Goal: Contribute content: Contribute content

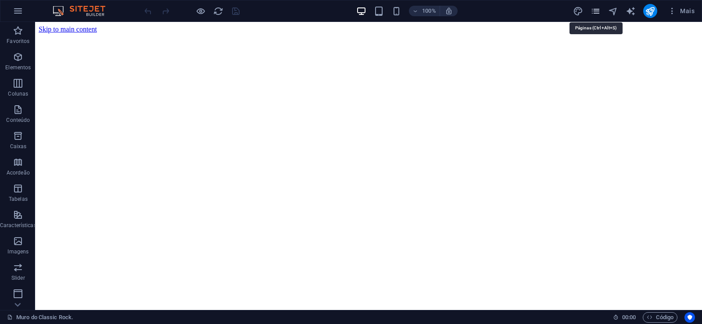
click at [595, 12] on icon "pages" at bounding box center [595, 11] width 10 height 10
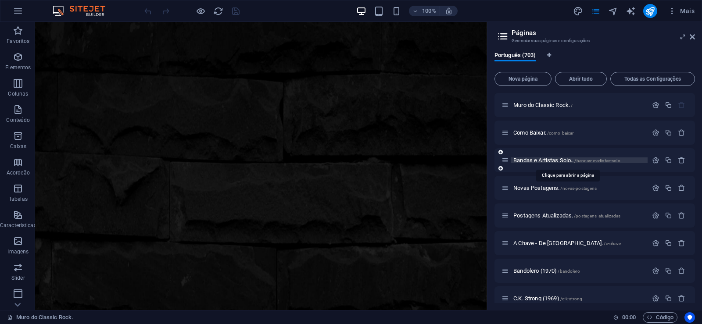
click at [536, 162] on span "Bandas e Artistas Solo.. /bandas-e-artistas-solo" at bounding box center [566, 160] width 107 height 7
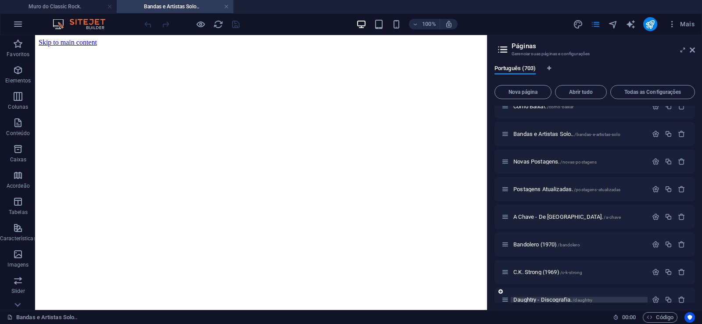
click at [533, 301] on span "Daughtry - Discografia. /daughtry" at bounding box center [552, 299] width 79 height 7
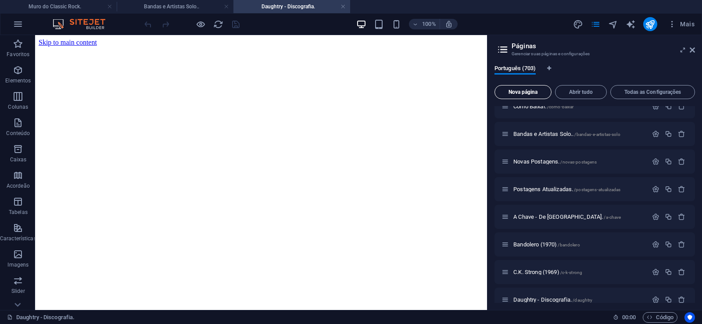
click at [523, 88] on button "Nova página" at bounding box center [522, 92] width 57 height 14
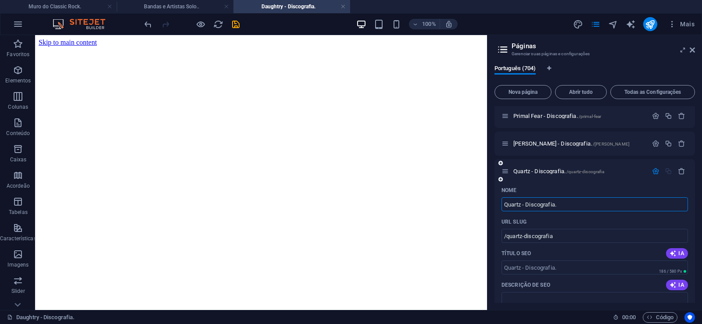
type input "Quartz - Discografia."
type input "/quartz-discografia"
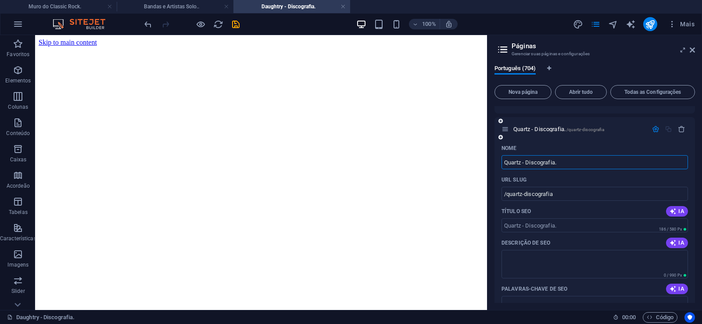
scroll to position [19446, 0]
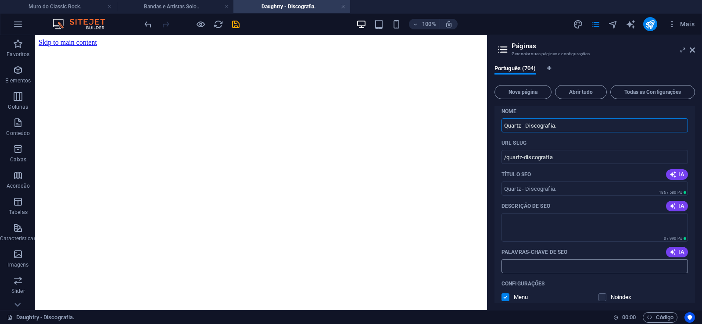
click at [531, 267] on input "Palavras-chave de SEO" at bounding box center [594, 266] width 186 height 14
paste input "Quartz - Discografia. Download."
type input "Quartz - Discografia. Download."
click at [525, 222] on textarea "Descrição de SEO" at bounding box center [594, 227] width 186 height 29
paste textarea "Quartz é uma banda inglesa de heavy metal, ativa durante a nova onda do heavy m…"
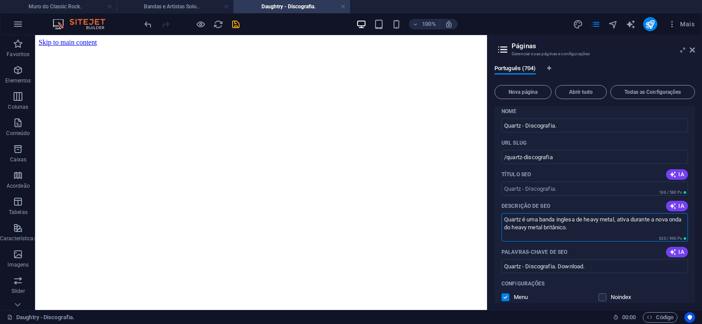
type textarea "Quartz é uma banda inglesa de heavy metal, ativa durante a nova onda do heavy m…"
click at [524, 150] on input "/quartz-discografia" at bounding box center [594, 157] width 186 height 14
drag, startPoint x: 522, startPoint y: 157, endPoint x: 506, endPoint y: 165, distance: 18.2
click at [506, 164] on input "/quartz-discografia" at bounding box center [594, 157] width 186 height 14
click at [542, 155] on input "/quartz-discografia" at bounding box center [594, 157] width 186 height 14
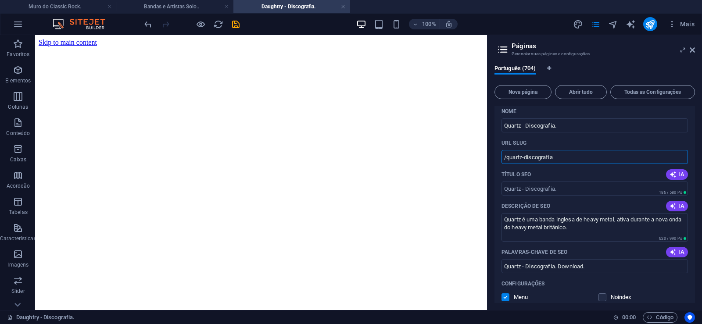
drag, startPoint x: 522, startPoint y: 158, endPoint x: 576, endPoint y: 159, distance: 53.5
click at [576, 159] on input "/quartz-discografia" at bounding box center [594, 157] width 186 height 14
type input "/quartz"
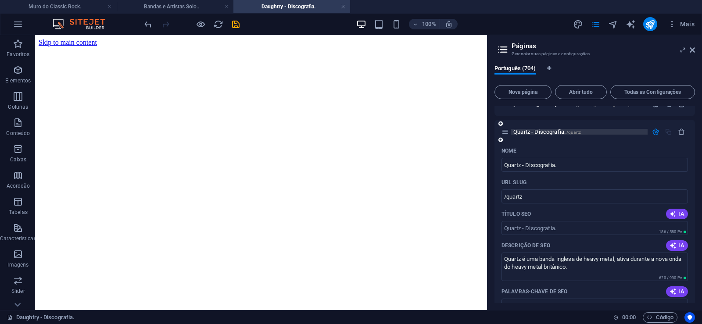
click at [534, 132] on span "Quartz - Discografia. /quartz" at bounding box center [547, 131] width 68 height 7
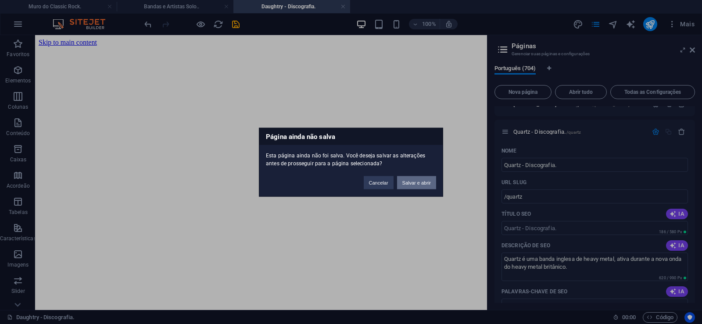
click at [419, 182] on button "Salvar e abrir" at bounding box center [416, 182] width 39 height 13
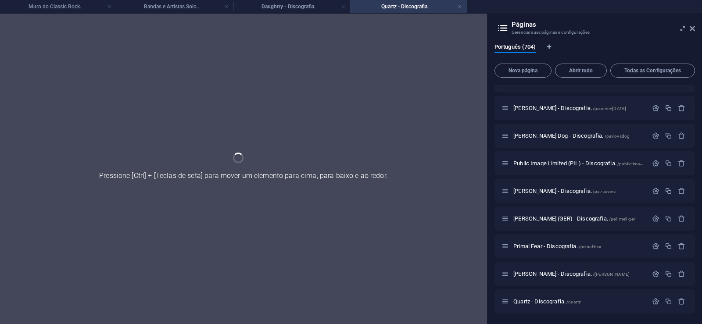
scroll to position [19216, 0]
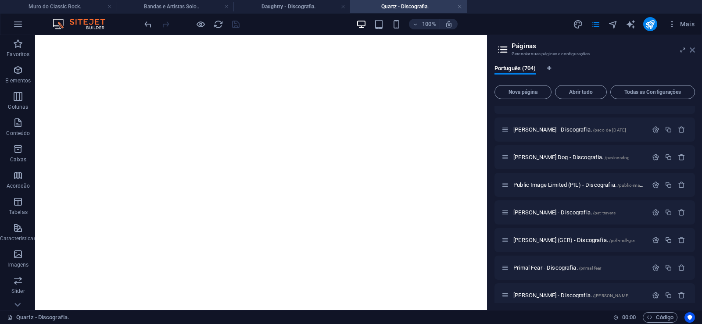
click at [694, 50] on icon at bounding box center [691, 49] width 5 height 7
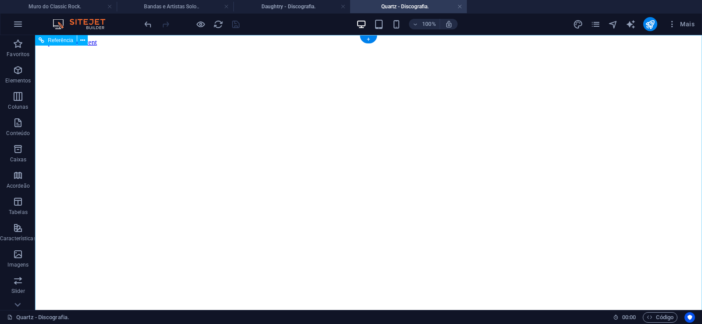
scroll to position [0, 0]
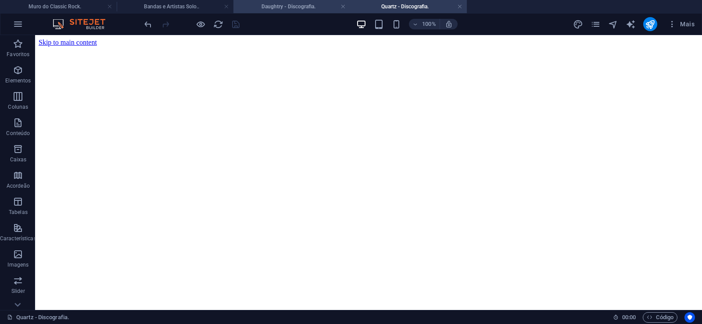
click at [281, 6] on h4 "Daughtry - Discografia." at bounding box center [291, 7] width 117 height 10
click figure
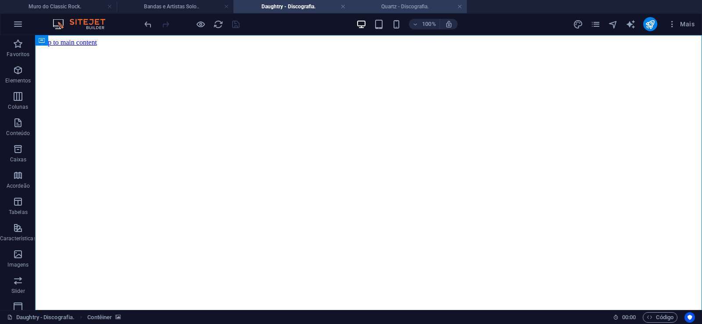
click at [406, 8] on h4 "Quartz - Discografia." at bounding box center [408, 7] width 117 height 10
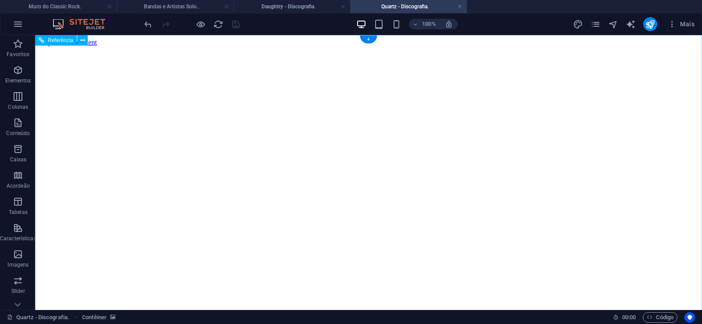
click at [51, 46] on figure at bounding box center [368, 46] width 659 height 0
drag, startPoint x: 664, startPoint y: 153, endPoint x: 684, endPoint y: 313, distance: 161.4
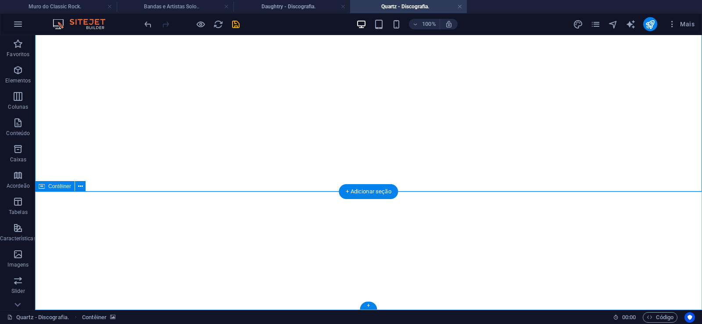
click div "Solte o conteúdo aqui ou Adicionar elementos Colar área de transferência"
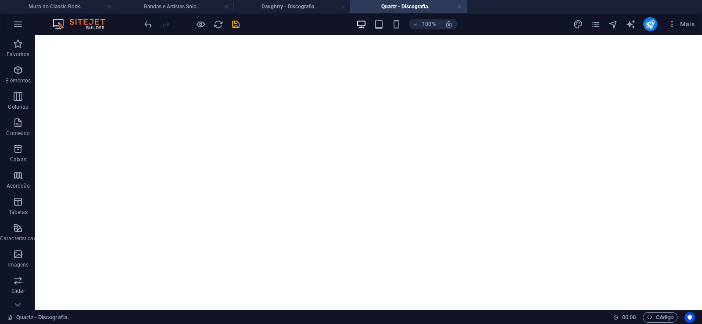
scroll to position [0, 0]
click figure
click div "Daughtry - Discografia."
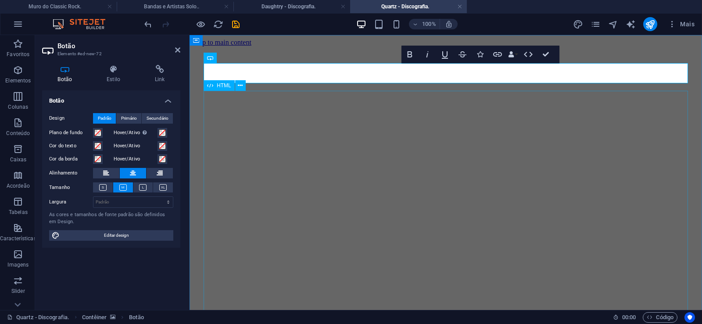
scroll to position [0, 6]
click div "Daughtry é [PERSON_NAME] norte-americana de rock liderada pelo ex-participante …"
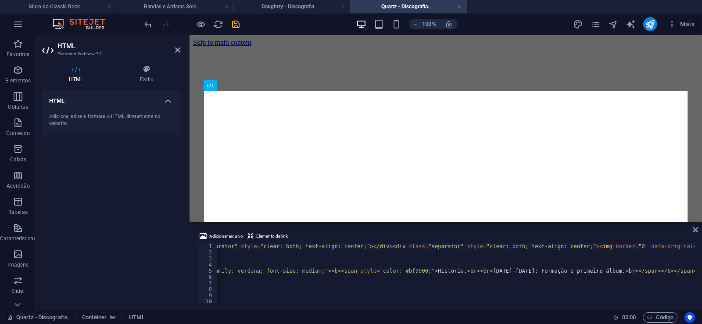
type textarea "música Hemmorrage (In My Hands), a assumir os vocais da banda. Depois"
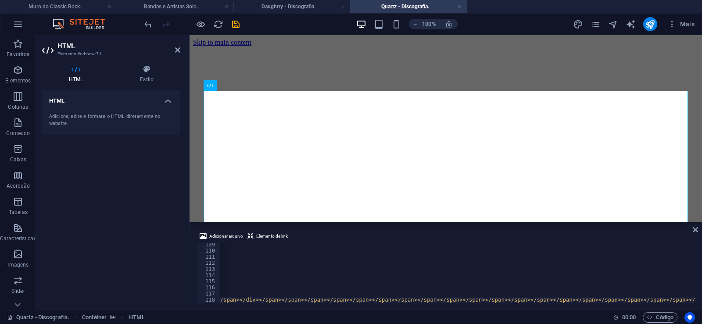
scroll to position [0, 22780]
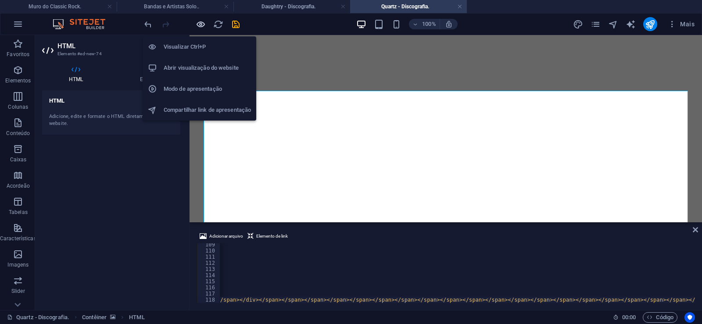
click at [202, 24] on icon "button" at bounding box center [201, 24] width 10 height 10
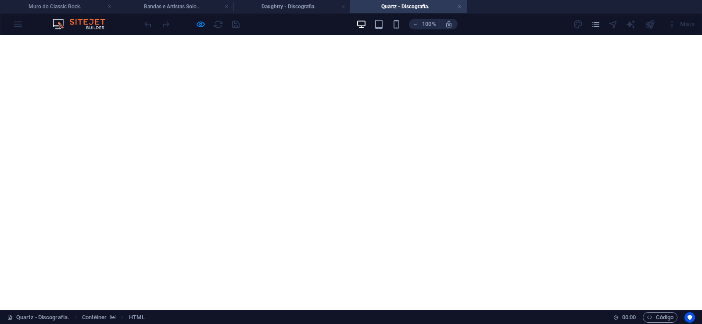
scroll to position [3741, 0]
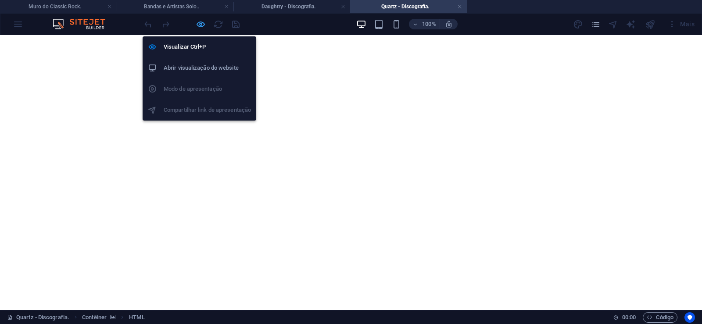
click at [197, 25] on icon "button" at bounding box center [201, 24] width 10 height 10
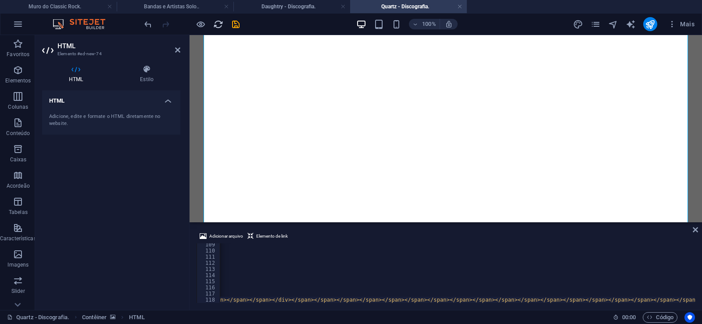
scroll to position [0, 22748]
click at [235, 23] on icon "save" at bounding box center [236, 24] width 10 height 10
click at [462, 7] on h4 "Quartz - Discografia." at bounding box center [408, 7] width 117 height 10
click at [458, 8] on link at bounding box center [459, 7] width 5 height 8
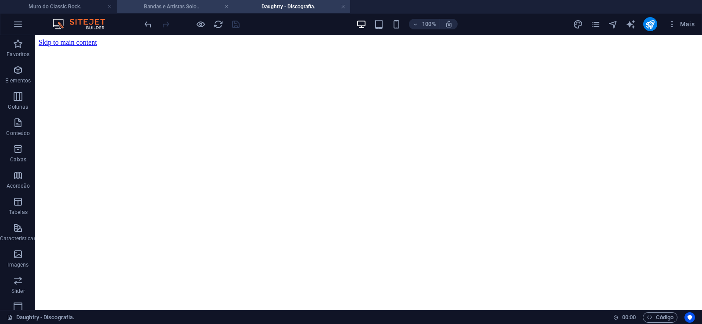
click at [193, 3] on h4 "Bandas e Artistas Solo.." at bounding box center [175, 7] width 117 height 10
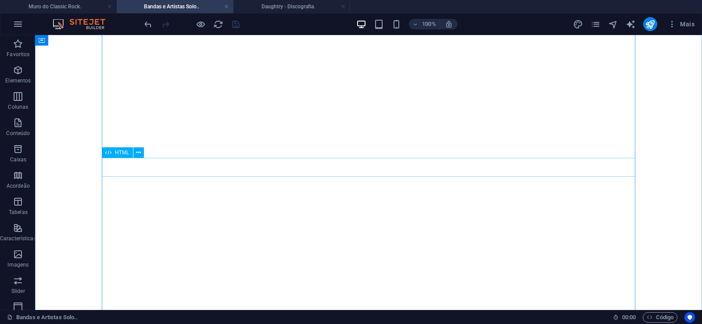
scroll to position [14206, 0]
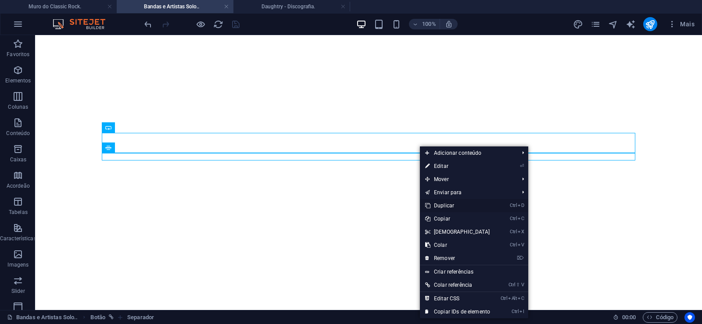
click at [446, 206] on link "Ctrl D Duplicar" at bounding box center [457, 205] width 75 height 13
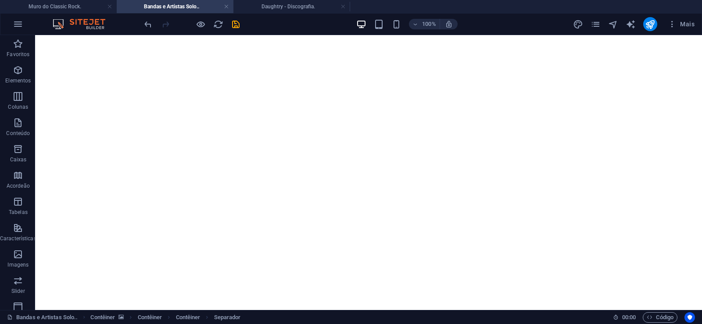
drag, startPoint x: 427, startPoint y: 175, endPoint x: 425, endPoint y: 162, distance: 12.8
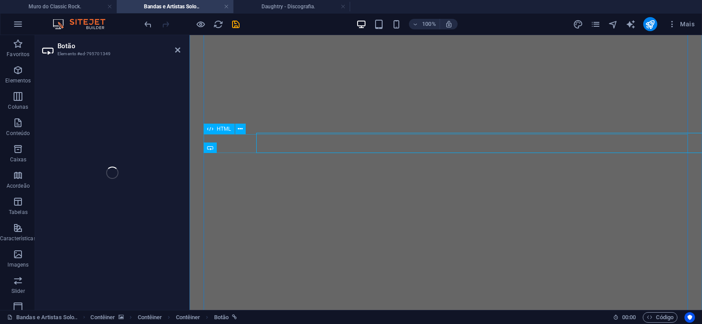
select select "px"
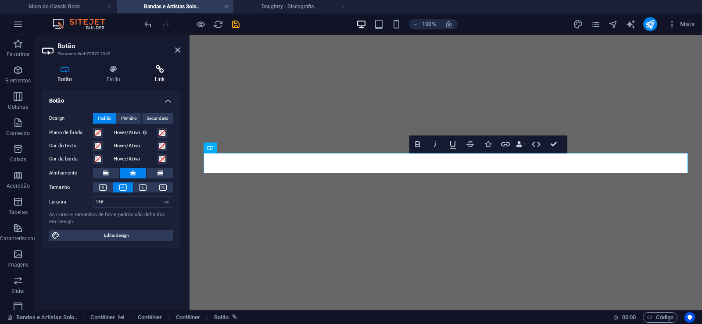
click at [156, 71] on icon at bounding box center [159, 69] width 41 height 9
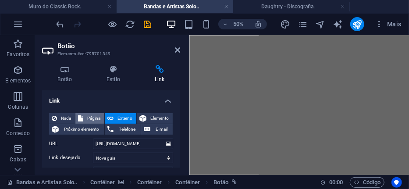
scroll to position [14168, 0]
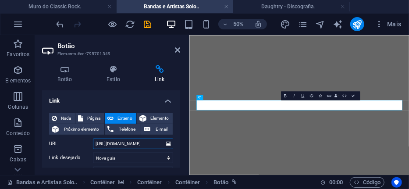
drag, startPoint x: 130, startPoint y: 145, endPoint x: 150, endPoint y: 145, distance: 19.7
click at [150, 145] on input "[URL][DOMAIN_NAME]" at bounding box center [133, 144] width 80 height 11
paste input "artz"
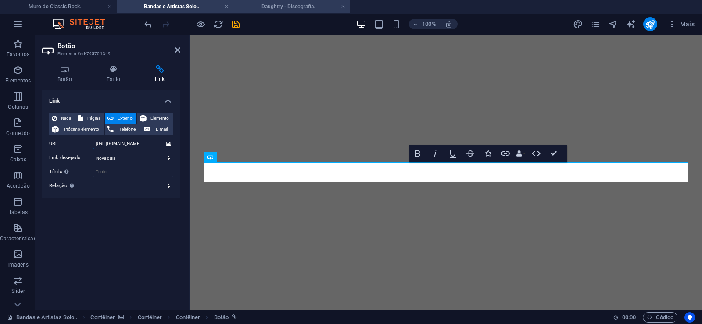
scroll to position [14197, 0]
type input "[URL][DOMAIN_NAME]"
click at [232, 21] on icon "save" at bounding box center [236, 24] width 10 height 10
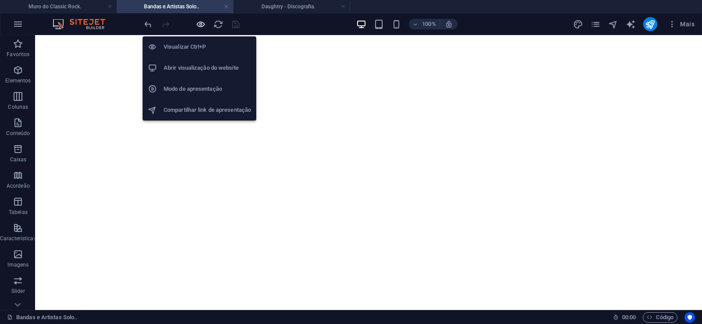
click at [201, 25] on icon "button" at bounding box center [201, 24] width 10 height 10
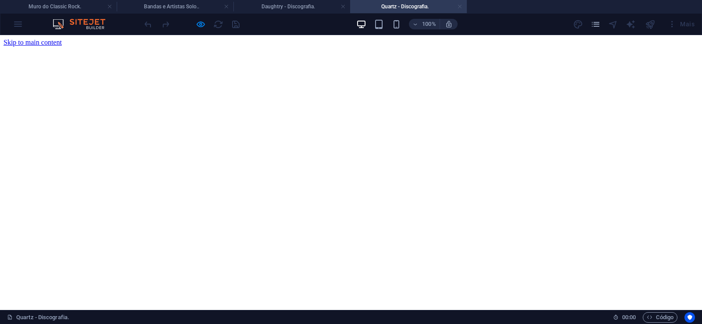
scroll to position [0, 0]
click at [458, 5] on link at bounding box center [459, 7] width 5 height 8
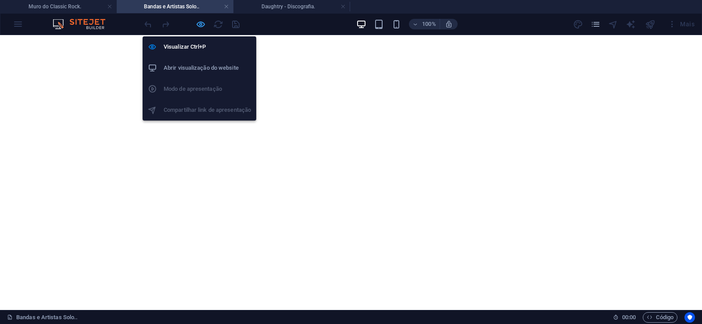
click at [198, 23] on icon "button" at bounding box center [201, 24] width 10 height 10
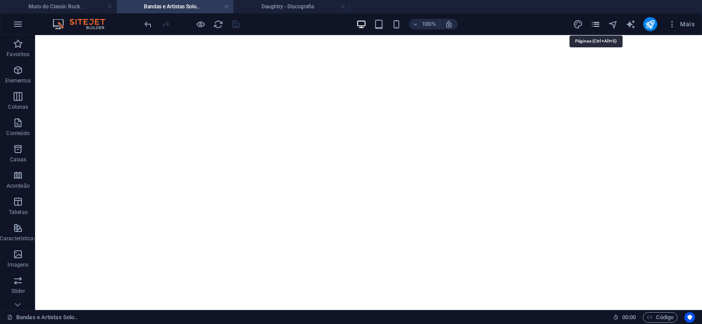
click at [593, 26] on icon "pages" at bounding box center [595, 24] width 10 height 10
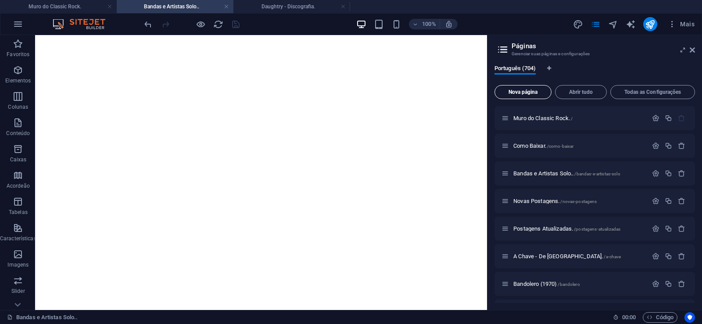
click at [518, 88] on button "Nova página" at bounding box center [522, 92] width 57 height 14
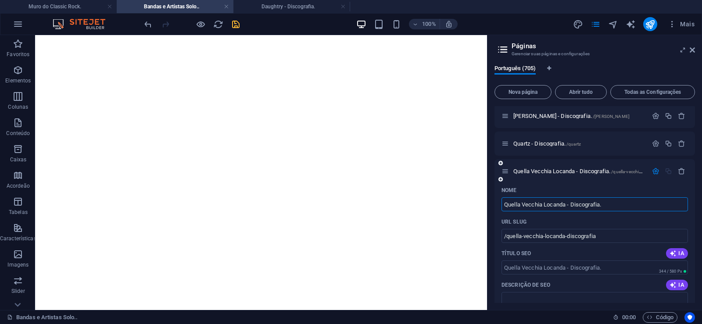
type input "Quella Vecchia Locanda - Discografia."
type input "/quella-vecchia-locanda-discografia"
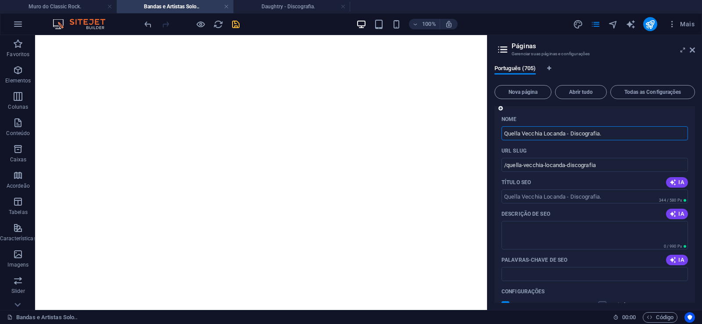
scroll to position [19474, 0]
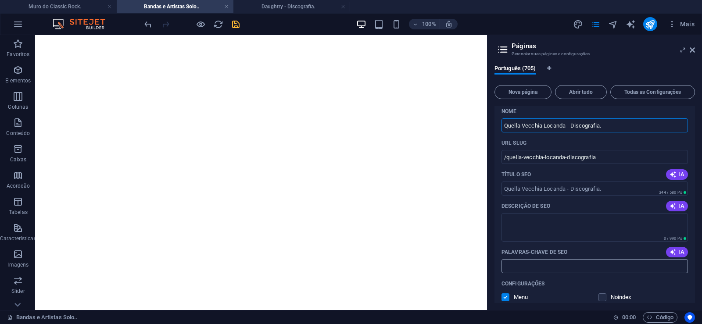
click at [527, 263] on input "Palavras-chave de SEO" at bounding box center [594, 266] width 186 height 14
paste input "Quella Vecchia Locanda - Discografia. Download."
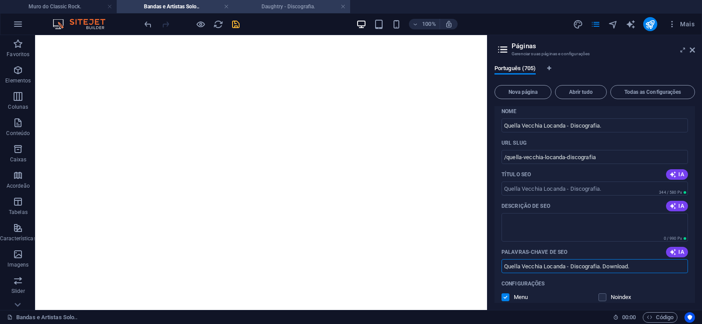
type input "Quella Vecchia Locanda - Discografia. Download."
click at [540, 224] on textarea "Descrição de SEO" at bounding box center [594, 227] width 186 height 29
paste textarea "Quella Vecchia Locanda foi um grupo italiano de rock progressivo em atividade e…"
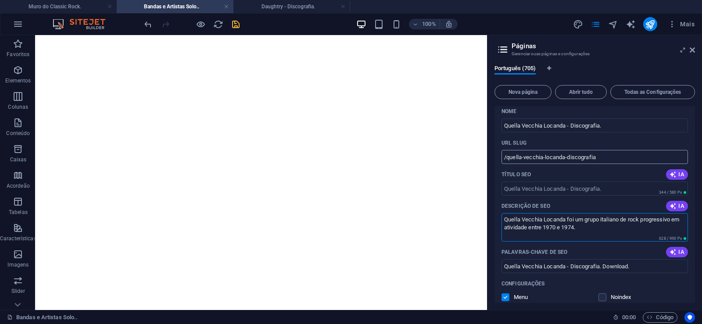
click at [550, 157] on input "/quella-vecchia-locanda-discografia" at bounding box center [594, 157] width 186 height 14
type textarea "Quella Vecchia Locanda foi um grupo italiano de rock progressivo em atividade e…"
click at [567, 157] on input "/quella-vecchia-locanda-discografia" at bounding box center [594, 157] width 186 height 14
drag, startPoint x: 566, startPoint y: 156, endPoint x: 506, endPoint y: 164, distance: 61.1
click at [506, 164] on input "/quella-vecchia-locanda-discografia" at bounding box center [594, 157] width 186 height 14
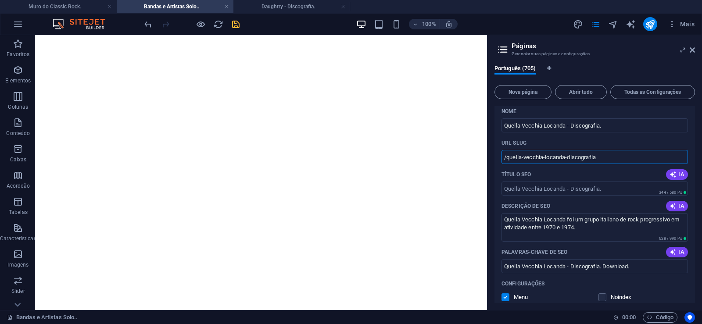
click at [569, 157] on input "/quella-vecchia-locanda-discografia" at bounding box center [594, 157] width 186 height 14
drag, startPoint x: 566, startPoint y: 157, endPoint x: 618, endPoint y: 158, distance: 52.6
click at [618, 158] on input "/quella-vecchia-locanda-discografia" at bounding box center [594, 157] width 186 height 14
type input "/quella-vecchia-locanda"
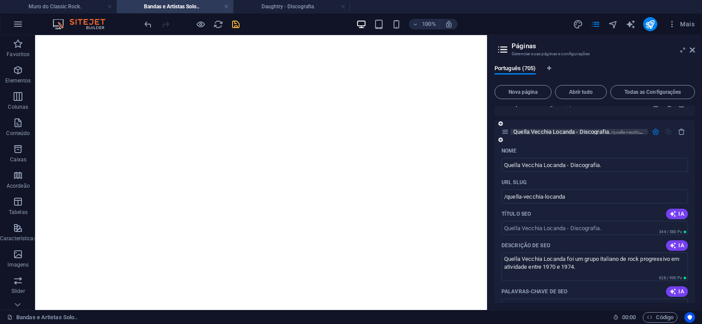
click at [539, 132] on span "Quella Vecchia Locanda - Discografia. /quella-vecchia-locanda" at bounding box center [585, 131] width 145 height 7
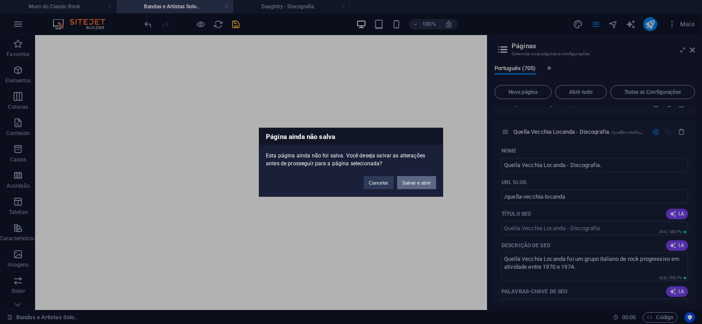
click at [423, 185] on button "Salvar e abrir" at bounding box center [416, 182] width 39 height 13
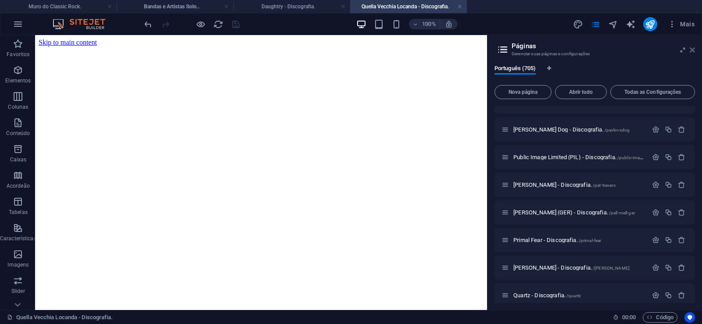
scroll to position [0, 0]
click at [694, 47] on icon at bounding box center [691, 49] width 5 height 7
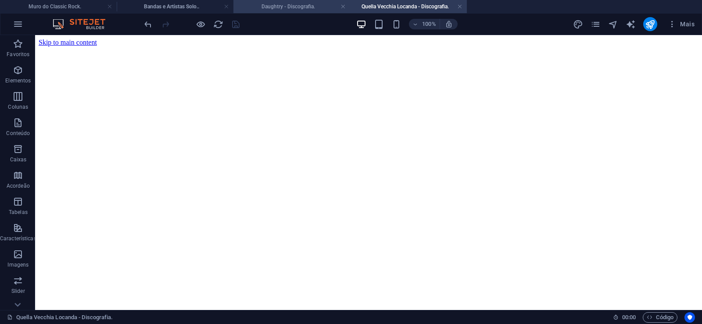
click at [300, 7] on h4 "Daughtry - Discografia." at bounding box center [291, 7] width 117 height 10
click figure
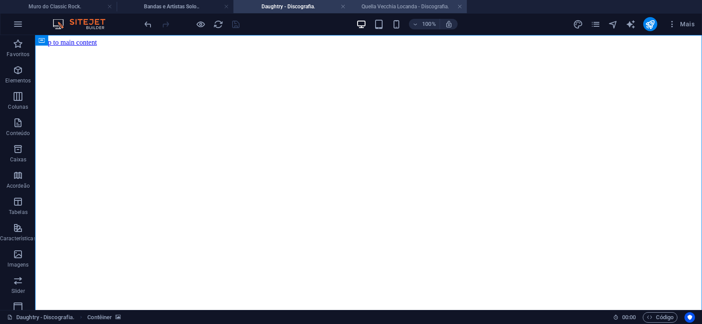
drag, startPoint x: 385, startPoint y: 5, endPoint x: 265, endPoint y: 14, distance: 119.6
click at [385, 5] on h4 "Quella Vecchia Locanda - Discografia." at bounding box center [408, 7] width 117 height 10
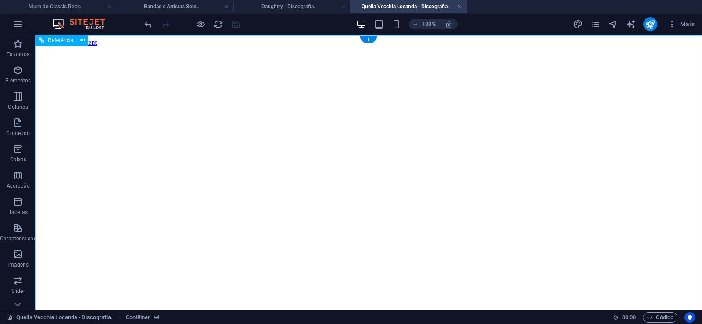
click at [51, 46] on figure at bounding box center [368, 46] width 659 height 0
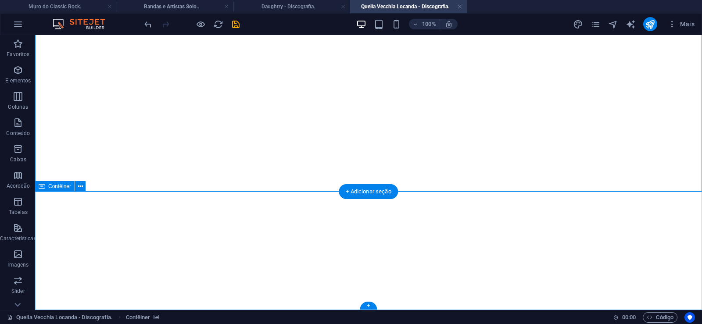
click div "Solte o conteúdo aqui ou Adicionar elementos Colar área de transferência"
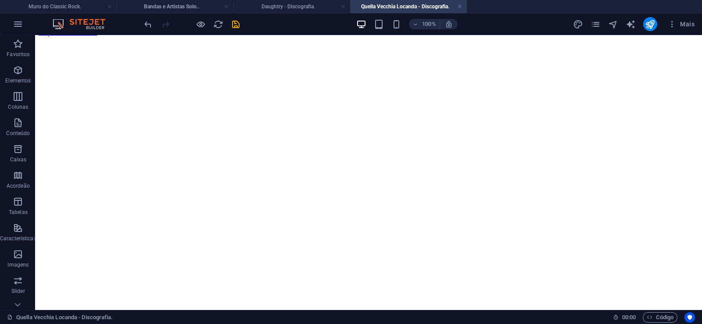
scroll to position [0, 0]
click figure
click div "Daughtry - Discografia."
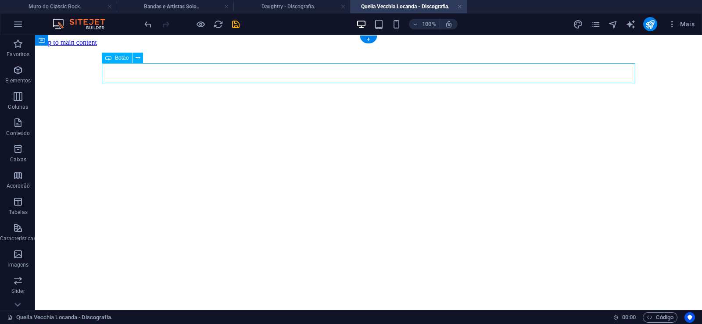
click div "Daughtry - Discografia."
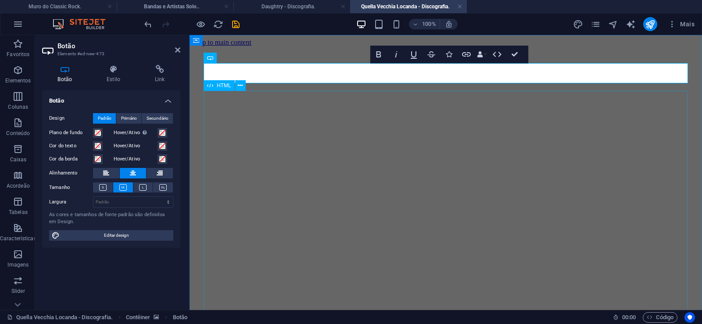
scroll to position [30, 6]
click div "Daughtry é [PERSON_NAME] norte-americana de rock liderada pelo ex-participante …"
drag, startPoint x: 83, startPoint y: 200, endPoint x: 285, endPoint y: 264, distance: 211.9
click div "Daughtry é [PERSON_NAME] norte-americana de rock liderada pelo ex-participante …"
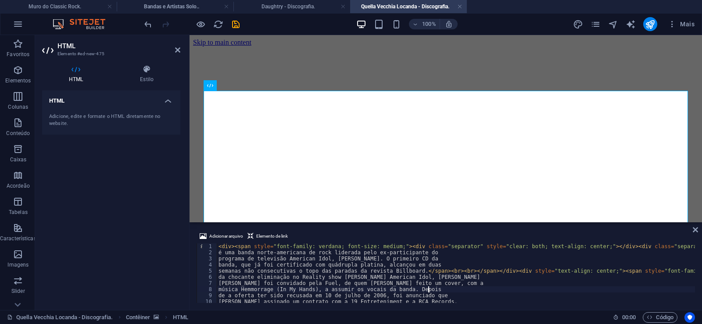
type textarea "música Hemmorrage (In My Hands), a assumir os vocais da banda. Depois"
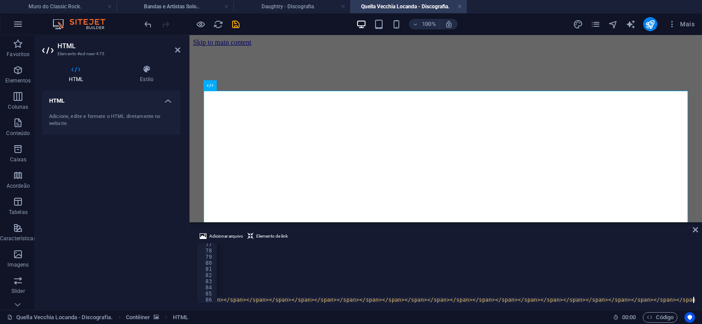
scroll to position [0, 24227]
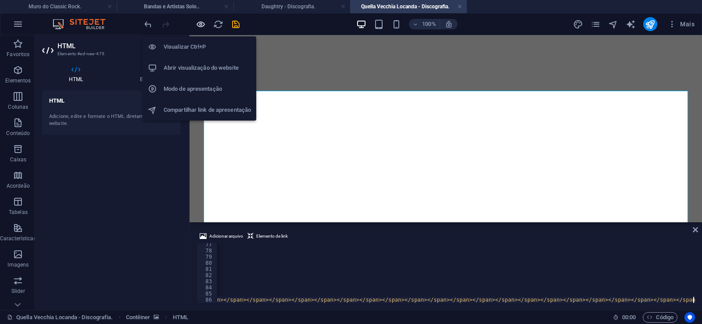
click at [197, 23] on icon "button" at bounding box center [201, 24] width 10 height 10
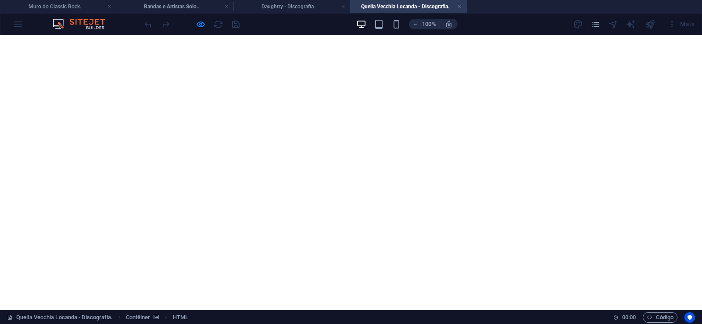
scroll to position [1167, 0]
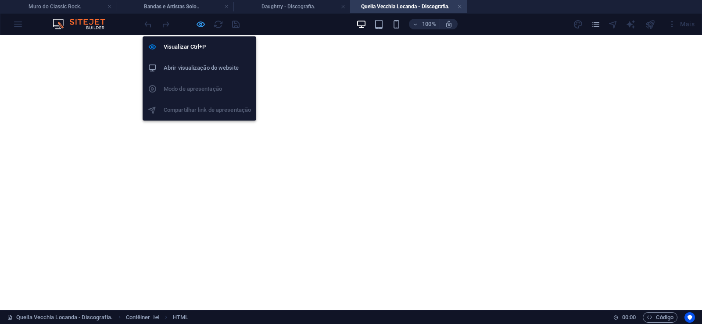
click at [200, 26] on icon "button" at bounding box center [201, 24] width 10 height 10
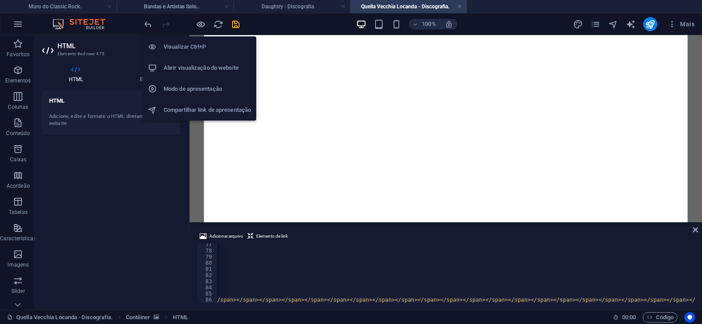
scroll to position [0, 24192]
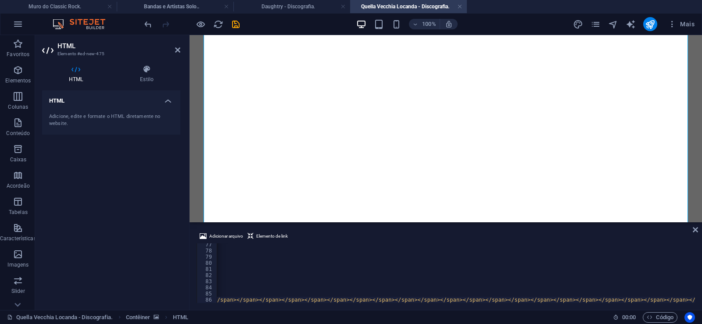
click at [230, 22] on div at bounding box center [192, 24] width 98 height 14
click at [234, 23] on icon "save" at bounding box center [236, 24] width 10 height 10
click at [461, 6] on link at bounding box center [459, 7] width 5 height 8
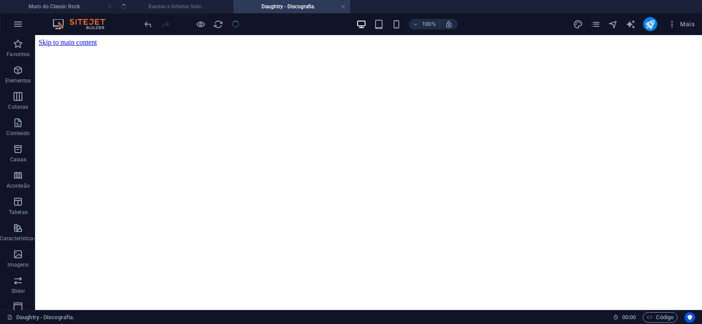
click at [191, 6] on ul "Muro do Classic Rock. Bandas e Artistas Solo.. Daughtry - Discografia." at bounding box center [351, 6] width 702 height 13
click at [191, 7] on h4 "Bandas e Artistas Solo.." at bounding box center [175, 7] width 117 height 10
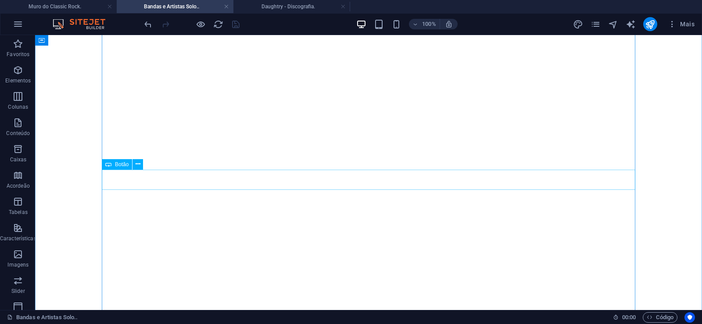
scroll to position [14286, 0]
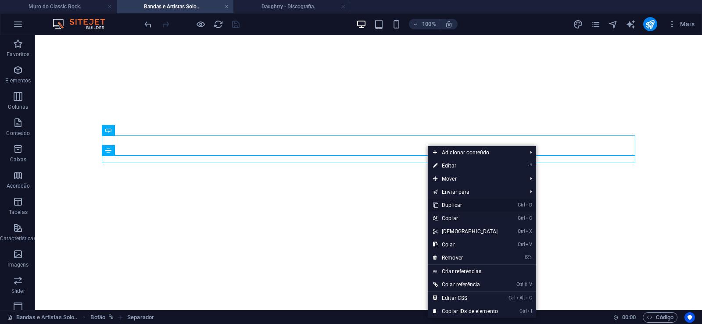
click at [448, 206] on link "Ctrl D Duplicar" at bounding box center [465, 205] width 75 height 13
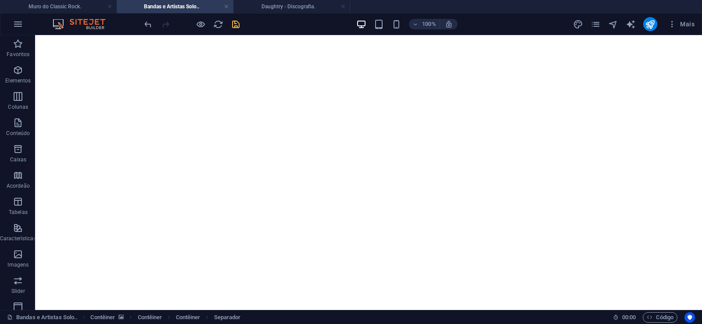
drag, startPoint x: 420, startPoint y: 178, endPoint x: 416, endPoint y: 164, distance: 14.6
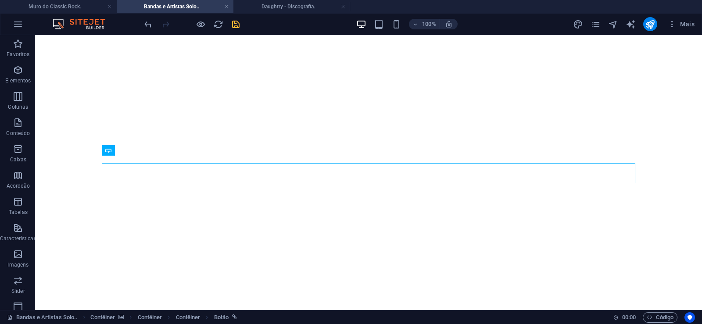
select select "px"
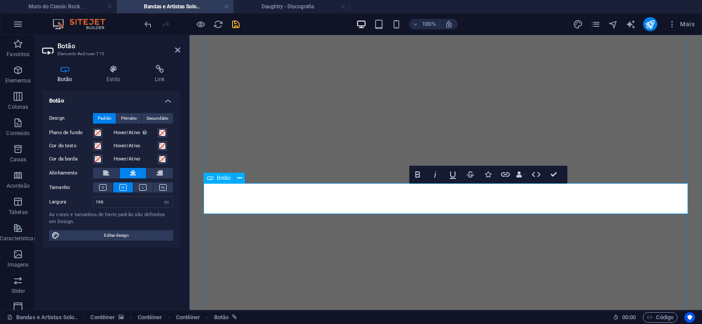
scroll to position [0, 6]
drag, startPoint x: 110, startPoint y: 192, endPoint x: 93, endPoint y: 196, distance: 17.6
click at [93, 196] on div "Design Padrão Primário Secundário Plano de fundo Hover/Ativo Mude para o modo d…" at bounding box center [111, 177] width 138 height 142
drag, startPoint x: 114, startPoint y: 202, endPoint x: 78, endPoint y: 204, distance: 36.0
click at [93, 204] on input "166" at bounding box center [132, 202] width 79 height 11
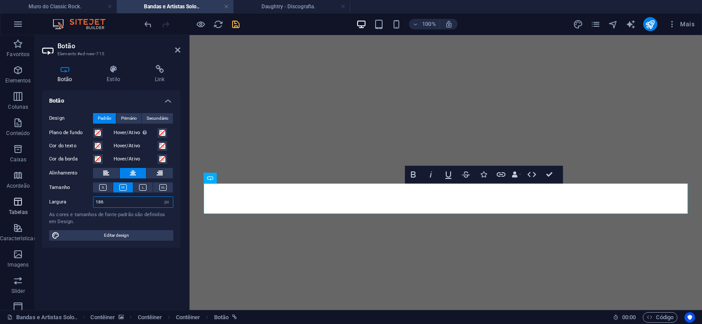
drag, startPoint x: 110, startPoint y: 206, endPoint x: 7, endPoint y: 196, distance: 102.6
click at [93, 197] on input "186" at bounding box center [132, 202] width 79 height 11
drag, startPoint x: 108, startPoint y: 205, endPoint x: 34, endPoint y: 200, distance: 74.3
click at [93, 200] on input "206" at bounding box center [132, 202] width 79 height 11
drag, startPoint x: 109, startPoint y: 204, endPoint x: 46, endPoint y: 204, distance: 62.7
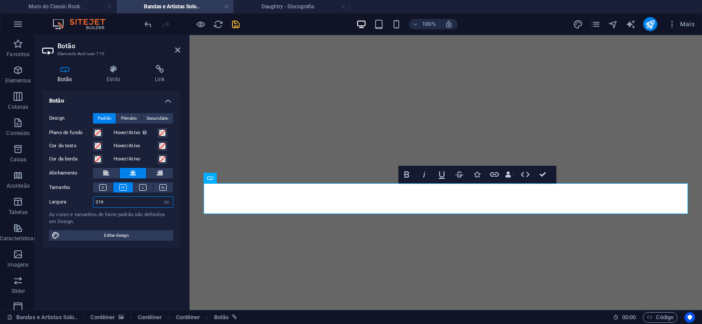
click at [93, 203] on input "216" at bounding box center [132, 202] width 79 height 11
drag, startPoint x: 107, startPoint y: 202, endPoint x: 25, endPoint y: 200, distance: 81.6
click at [93, 200] on input "226" at bounding box center [132, 202] width 79 height 11
drag, startPoint x: 109, startPoint y: 203, endPoint x: 0, endPoint y: 198, distance: 109.3
click at [93, 198] on input "236" at bounding box center [132, 202] width 79 height 11
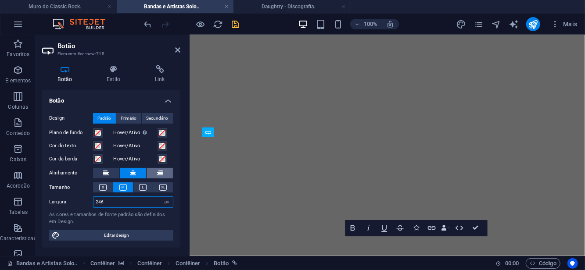
scroll to position [0, 6]
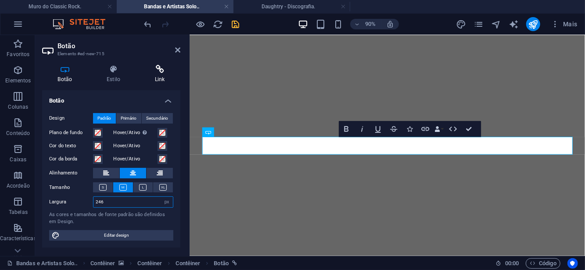
type input "246"
click at [160, 76] on h4 "Link" at bounding box center [159, 74] width 41 height 18
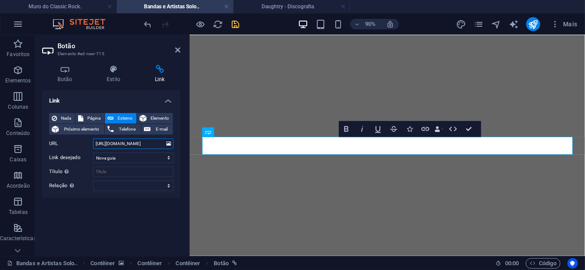
drag, startPoint x: 128, startPoint y: 144, endPoint x: 148, endPoint y: 143, distance: 19.8
click at [153, 143] on input "[URL][DOMAIN_NAME]" at bounding box center [133, 144] width 80 height 11
click at [140, 144] on input "[URL][DOMAIN_NAME]" at bounding box center [133, 144] width 80 height 11
drag, startPoint x: 128, startPoint y: 144, endPoint x: 143, endPoint y: 144, distance: 14.0
click at [143, 144] on input "[URL][DOMAIN_NAME]" at bounding box center [133, 144] width 80 height 11
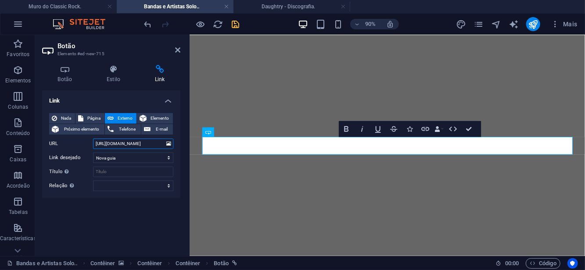
drag, startPoint x: 143, startPoint y: 144, endPoint x: 135, endPoint y: 144, distance: 7.5
click at [142, 144] on input "[URL][DOMAIN_NAME]" at bounding box center [133, 144] width 80 height 11
drag, startPoint x: 130, startPoint y: 145, endPoint x: 167, endPoint y: 146, distance: 37.3
click at [167, 146] on input "[URL][DOMAIN_NAME]" at bounding box center [133, 144] width 80 height 11
paste input "lla-vecchia-locanda"
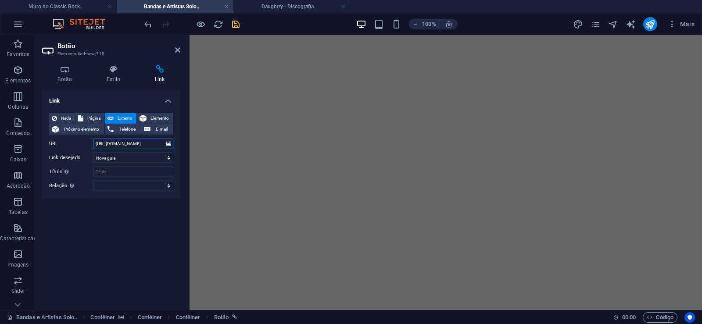
scroll to position [14307, 0]
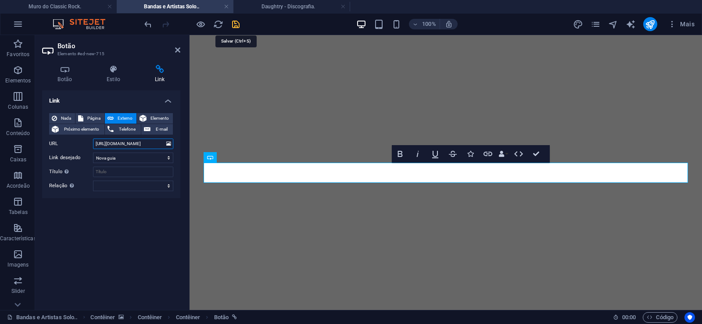
type input "[URL][DOMAIN_NAME]"
click at [235, 26] on icon "save" at bounding box center [236, 24] width 10 height 10
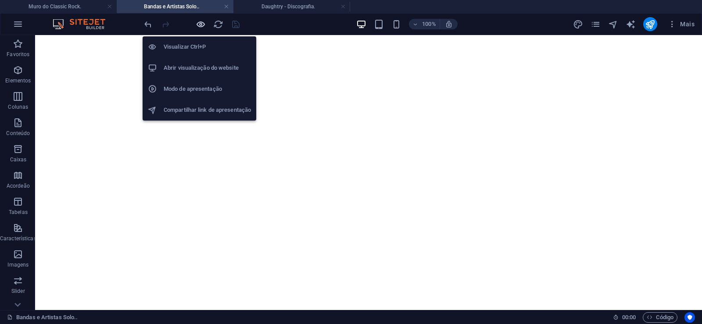
click at [200, 24] on icon "button" at bounding box center [201, 24] width 10 height 10
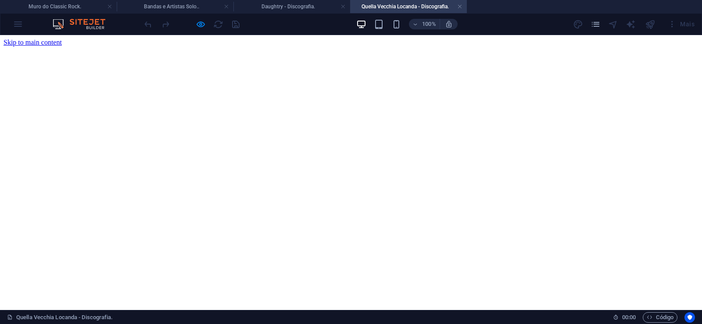
scroll to position [0, 0]
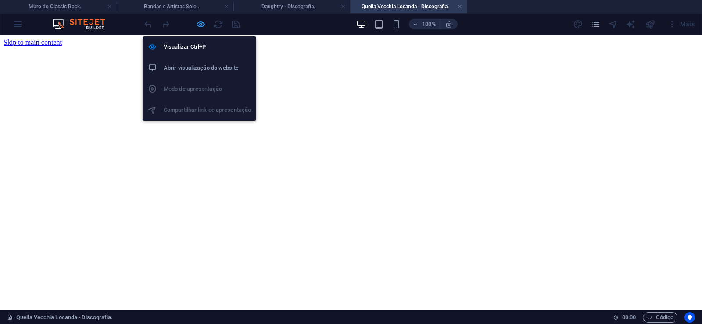
click at [203, 25] on icon "button" at bounding box center [201, 24] width 10 height 10
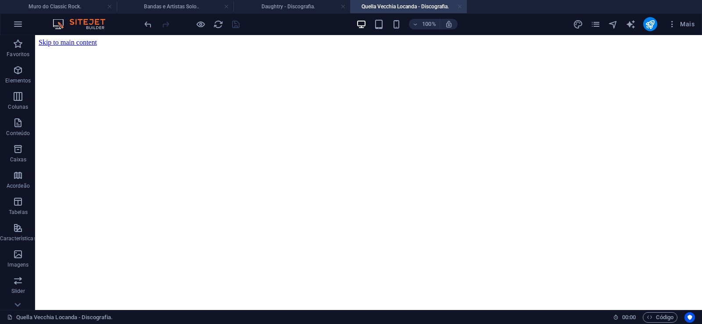
click at [460, 6] on link at bounding box center [459, 7] width 5 height 8
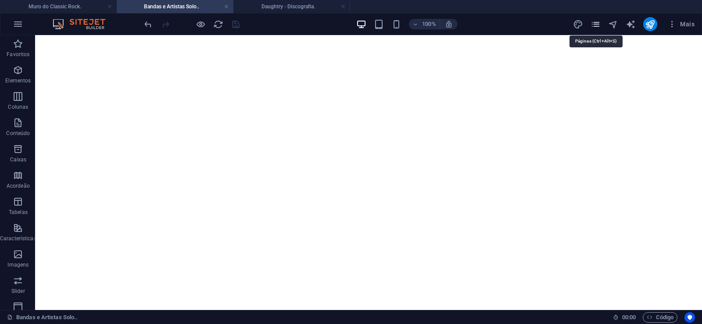
click at [595, 22] on icon "pages" at bounding box center [595, 24] width 10 height 10
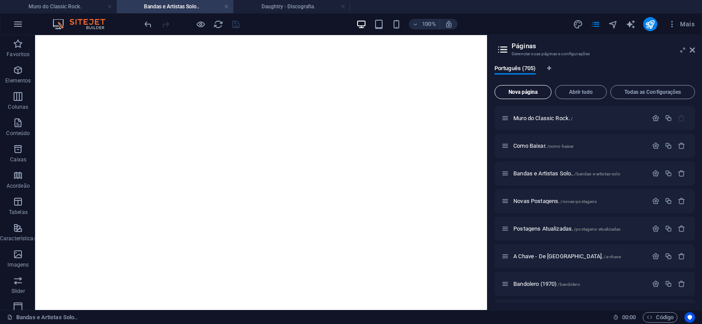
click at [524, 91] on span "Nova página" at bounding box center [522, 91] width 49 height 5
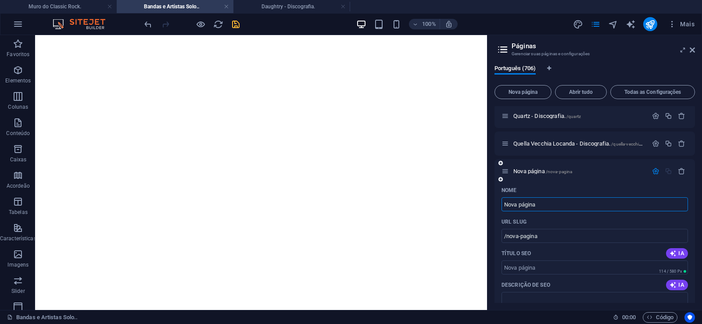
paste input "Quatermass - Discografia."
type input "Quatermass - Discografia."
type input "/quatermass-discografia"
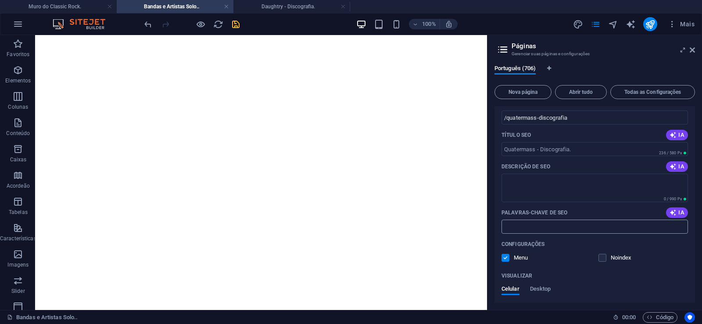
click at [542, 226] on input "Palavras-chave de SEO" at bounding box center [594, 227] width 186 height 14
paste input "Quatermass - Discografia. Download."
type input "Quatermass - Discografia. Download."
click at [535, 192] on textarea "Descrição de SEO" at bounding box center [594, 188] width 186 height 29
paste textarea "Quatermass foi [PERSON_NAME] britânica de Rock Progressivo formada em [GEOGRAPH…"
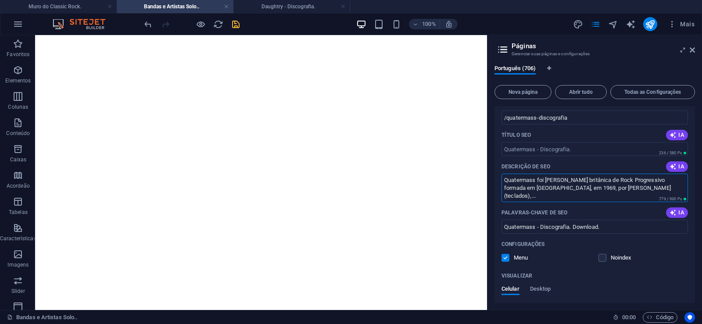
click at [537, 158] on div "Nome Quatermass - Discografia. ​ URL SLUG /quatermass-discografia ​ Título SEO …" at bounding box center [594, 235] width 200 height 341
type textarea "Quatermass foi [PERSON_NAME] britânica de Rock Progressivo formada em [GEOGRAPH…"
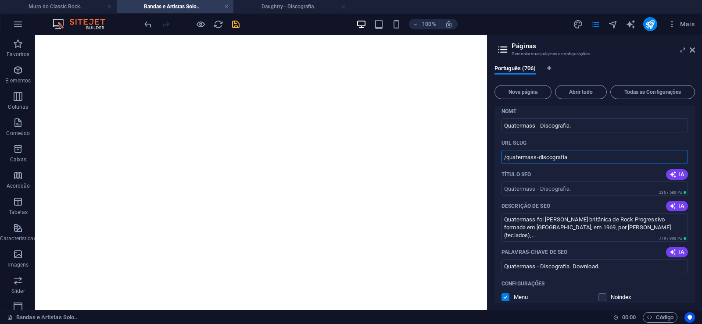
drag, startPoint x: 536, startPoint y: 158, endPoint x: 502, endPoint y: 176, distance: 39.0
click at [505, 163] on input "/quatermass-discografia" at bounding box center [594, 157] width 186 height 14
click at [551, 162] on input "/quatermass-discografia" at bounding box center [594, 157] width 186 height 14
drag, startPoint x: 538, startPoint y: 159, endPoint x: 601, endPoint y: 162, distance: 63.7
click at [601, 162] on input "/quatermass-discografia" at bounding box center [594, 157] width 186 height 14
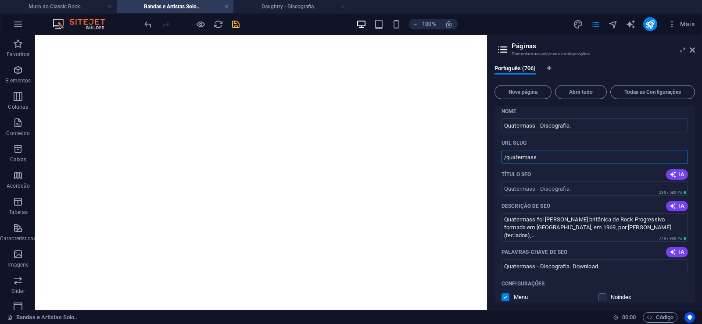
click at [540, 170] on div "Título SEO IA" at bounding box center [594, 175] width 186 height 14
type input "/quatermass"
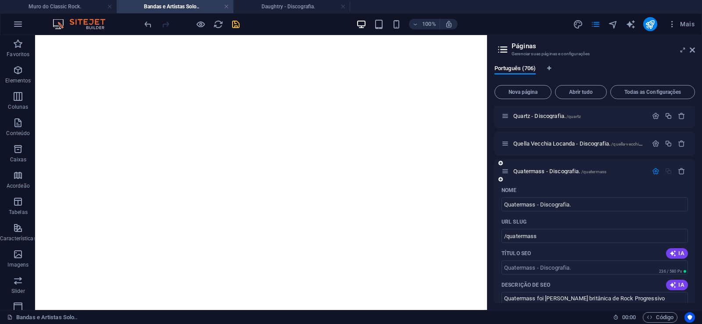
click at [540, 170] on span "Quatermass - Discografia. /quatermass" at bounding box center [559, 171] width 93 height 7
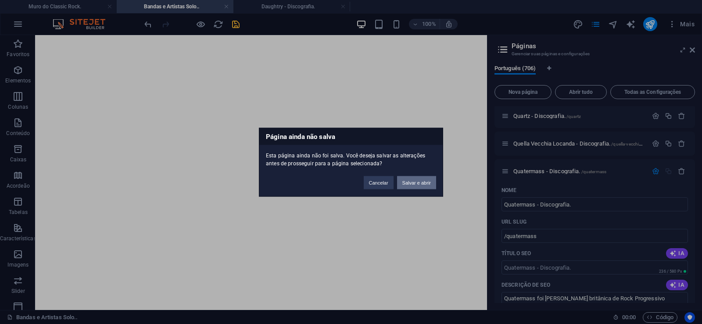
click at [428, 185] on button "Salvar e abrir" at bounding box center [416, 182] width 39 height 13
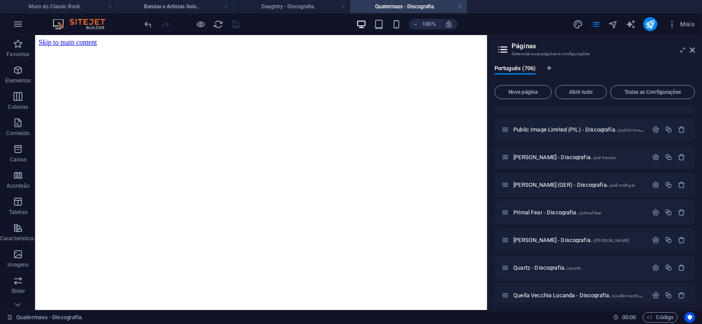
scroll to position [0, 0]
click at [694, 50] on icon at bounding box center [691, 49] width 5 height 7
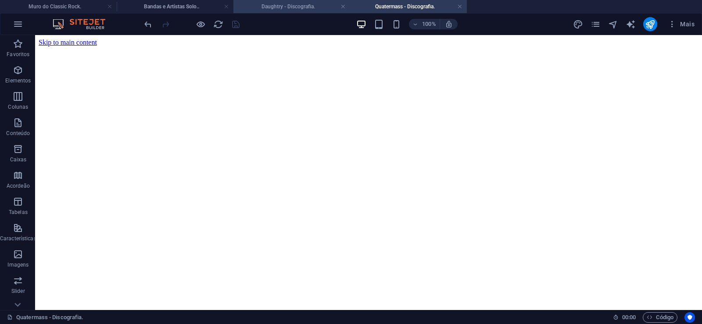
click at [293, 6] on h4 "Daughtry - Discografia." at bounding box center [291, 7] width 117 height 10
click figure
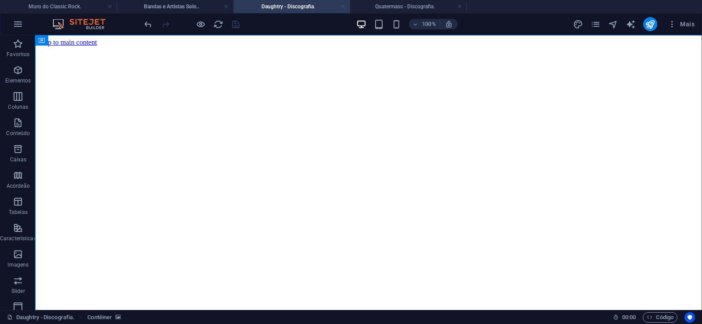
click at [342, 7] on link at bounding box center [342, 7] width 5 height 8
click at [65, 46] on figure at bounding box center [368, 46] width 659 height 0
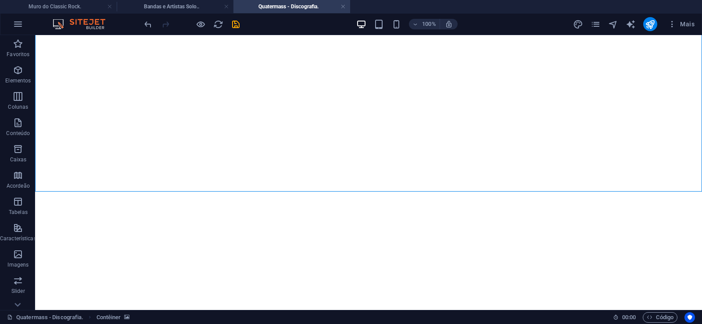
drag, startPoint x: 664, startPoint y: 155, endPoint x: 700, endPoint y: 321, distance: 169.5
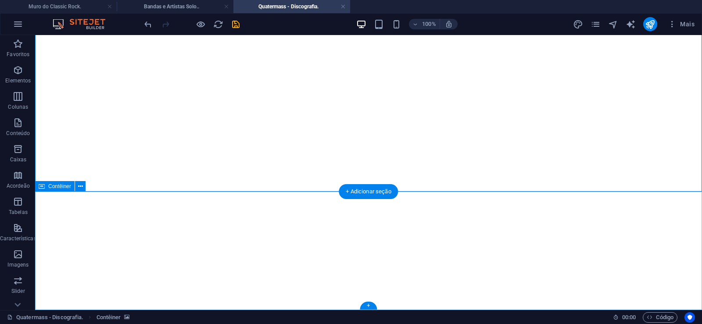
click div "Solte o conteúdo aqui ou Adicionar elementos Colar área de transferência"
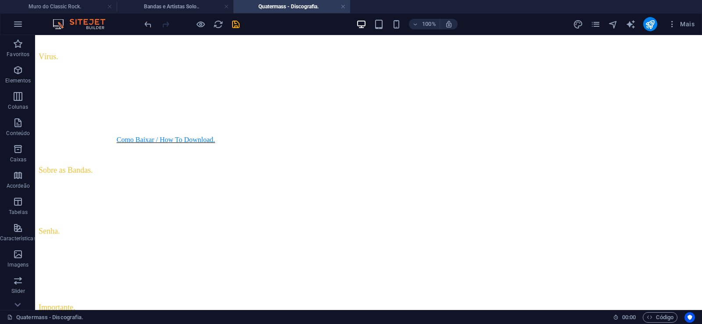
scroll to position [0, 0]
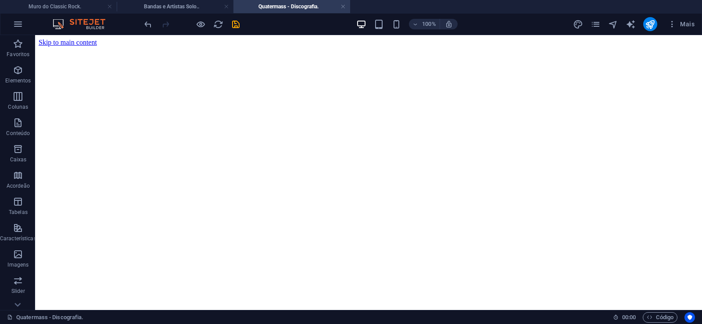
drag, startPoint x: 666, startPoint y: 263, endPoint x: 665, endPoint y: 30, distance: 232.8
click figure
click div "Daughtry - Discografia."
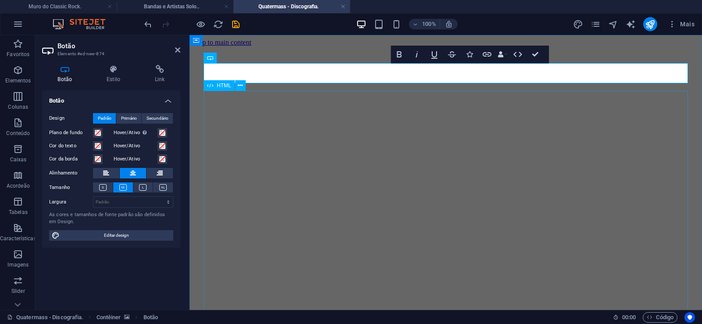
scroll to position [0, 6]
click div "Daughtry é [PERSON_NAME] norte-americana de rock liderada pelo ex-participante …"
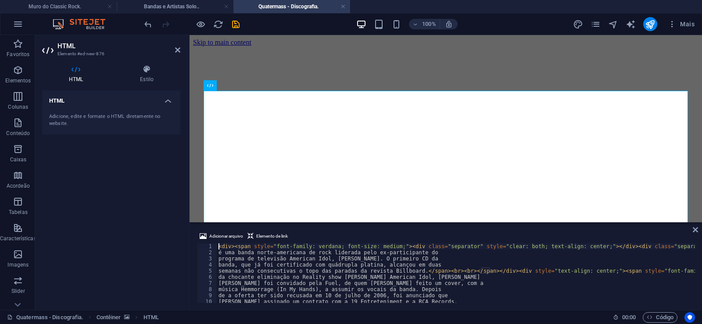
type textarea "música Hemmorrage (In My Hands), a assumir os vocais da banda. Depois"
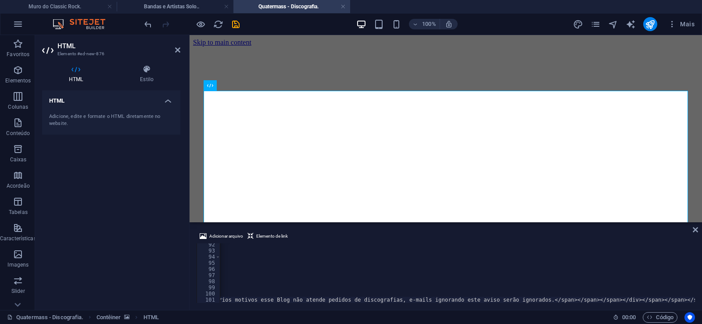
scroll to position [0, 29144]
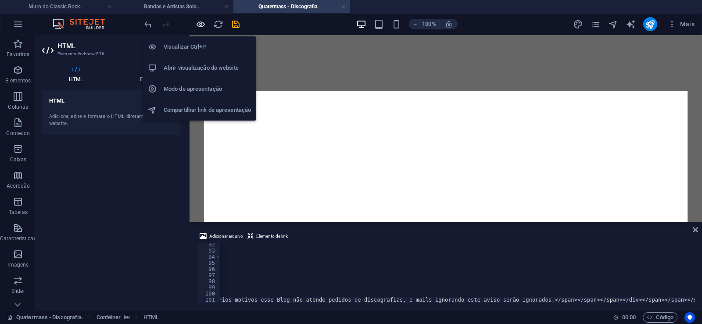
click at [203, 25] on icon "button" at bounding box center [201, 24] width 10 height 10
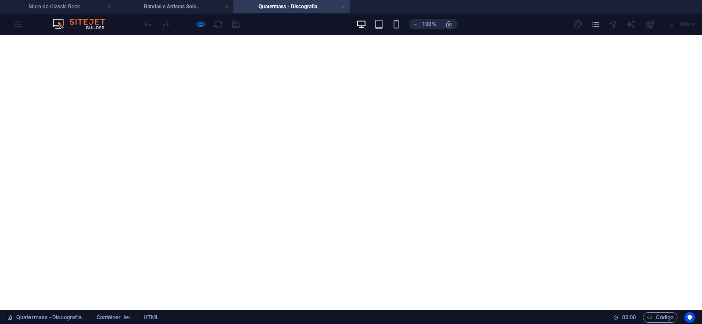
scroll to position [1713, 0]
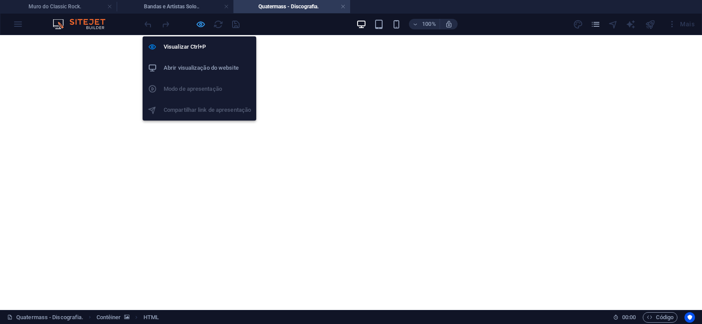
click at [201, 25] on icon "button" at bounding box center [201, 24] width 10 height 10
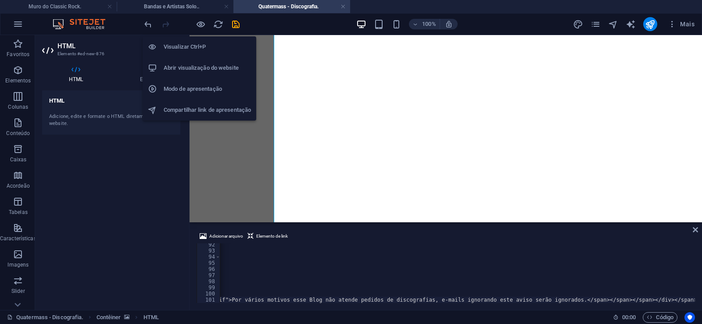
scroll to position [0, 29112]
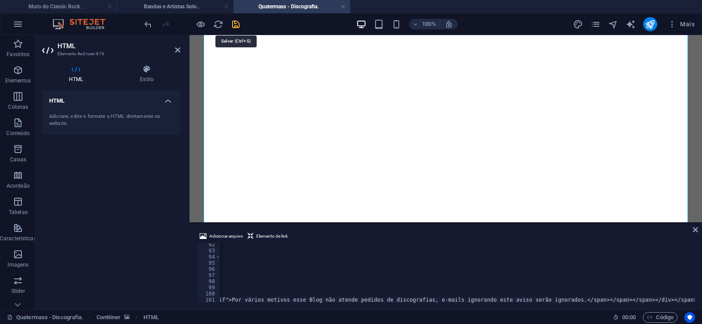
click at [235, 22] on icon "save" at bounding box center [236, 24] width 10 height 10
click at [344, 6] on link at bounding box center [342, 7] width 5 height 8
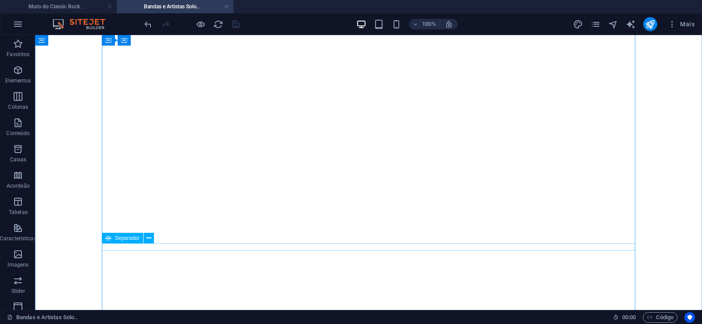
scroll to position [14218, 0]
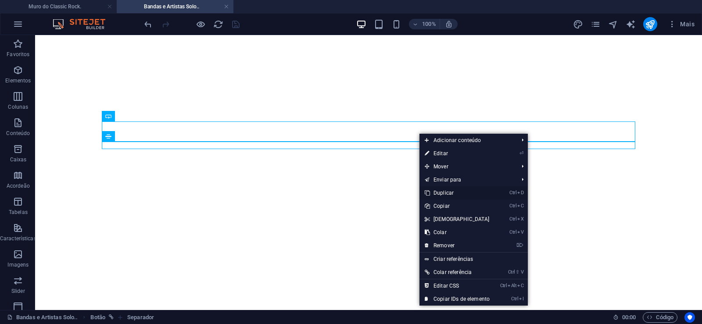
click at [444, 190] on link "Ctrl D Duplicar" at bounding box center [456, 192] width 75 height 13
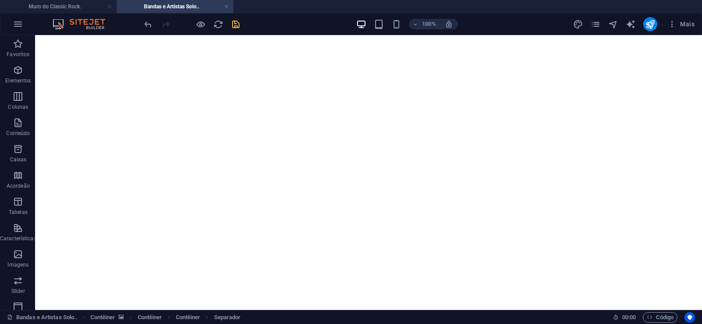
drag, startPoint x: 420, startPoint y: 164, endPoint x: 417, endPoint y: 149, distance: 15.1
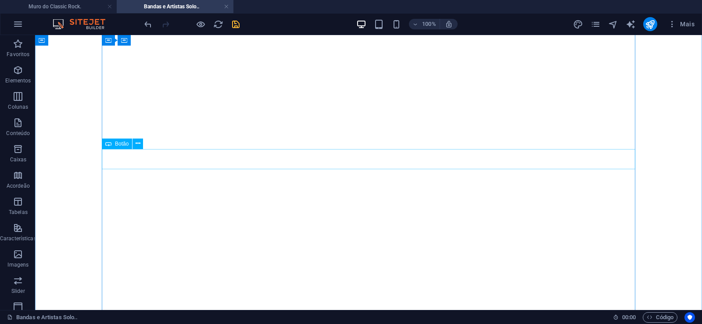
scroll to position [14173, 0]
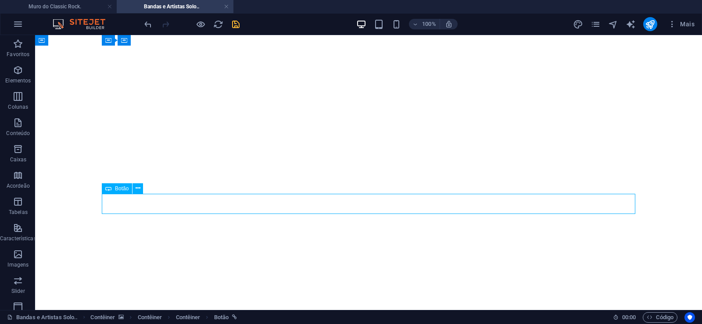
select select "px"
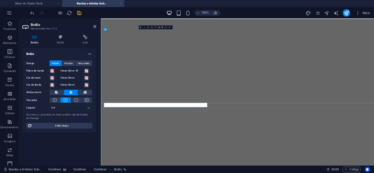
scroll to position [13958, 0]
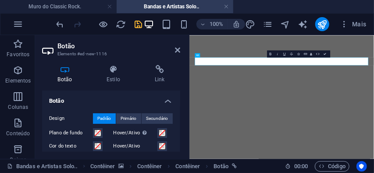
click at [134, 61] on div "Botão Estilo Link Botão Design Padrão Primário Secundário Plano de fundo Hover/…" at bounding box center [111, 108] width 152 height 101
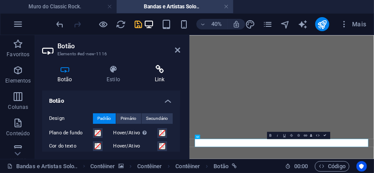
click at [159, 71] on icon at bounding box center [159, 69] width 41 height 9
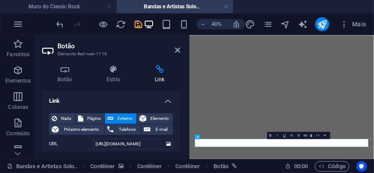
scroll to position [40, 0]
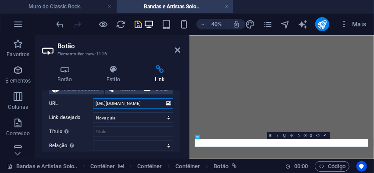
drag, startPoint x: 129, startPoint y: 103, endPoint x: 157, endPoint y: 105, distance: 28.6
click at [157, 105] on input "[URL][DOMAIN_NAME]" at bounding box center [133, 103] width 80 height 11
paste input "termass"
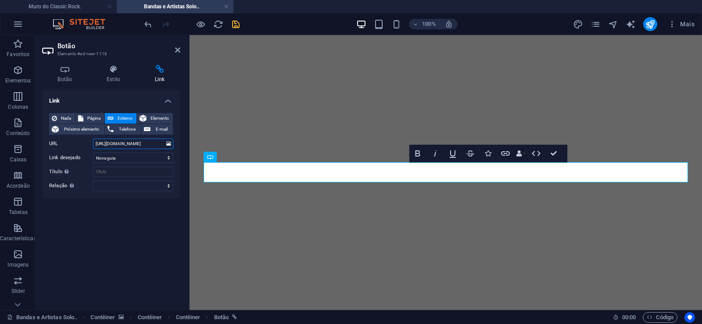
scroll to position [14224, 0]
type input "[URL][DOMAIN_NAME]"
click at [232, 24] on icon "save" at bounding box center [236, 24] width 10 height 10
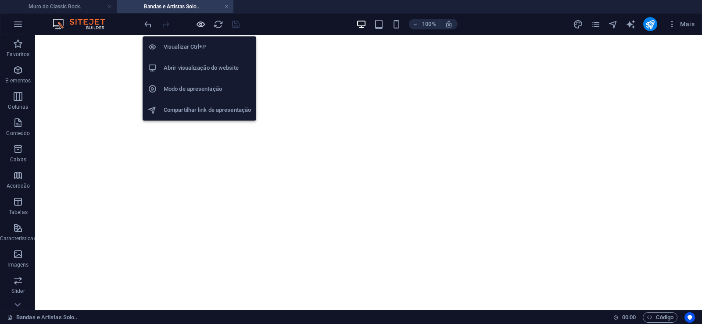
click at [198, 25] on icon "button" at bounding box center [201, 24] width 10 height 10
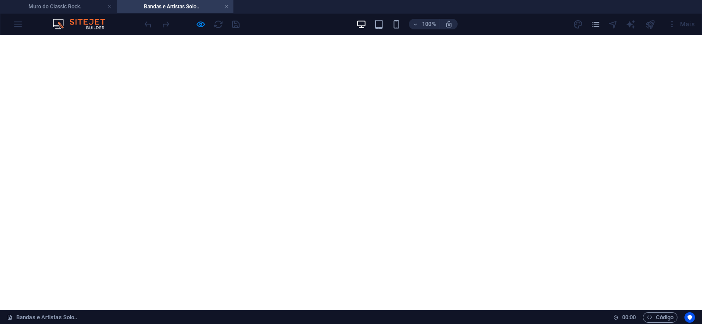
scroll to position [14179, 0]
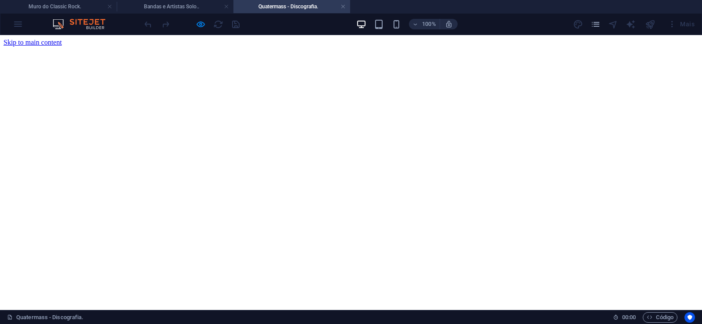
scroll to position [0, 0]
click at [345, 7] on link at bounding box center [342, 7] width 5 height 8
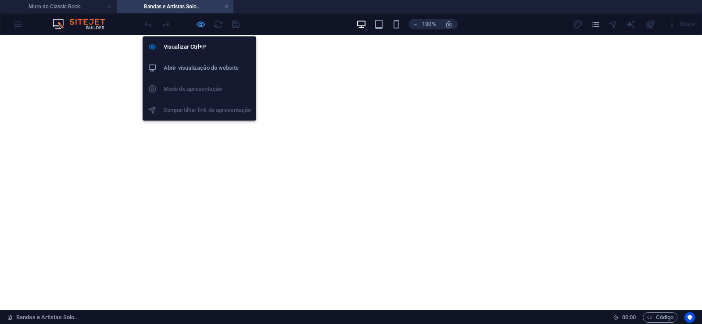
click at [201, 21] on icon "button" at bounding box center [201, 24] width 10 height 10
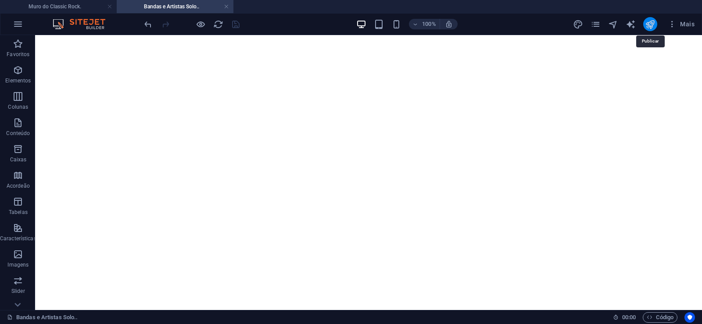
click at [650, 22] on icon "publish" at bounding box center [650, 24] width 10 height 10
